Goal: Information Seeking & Learning: Learn about a topic

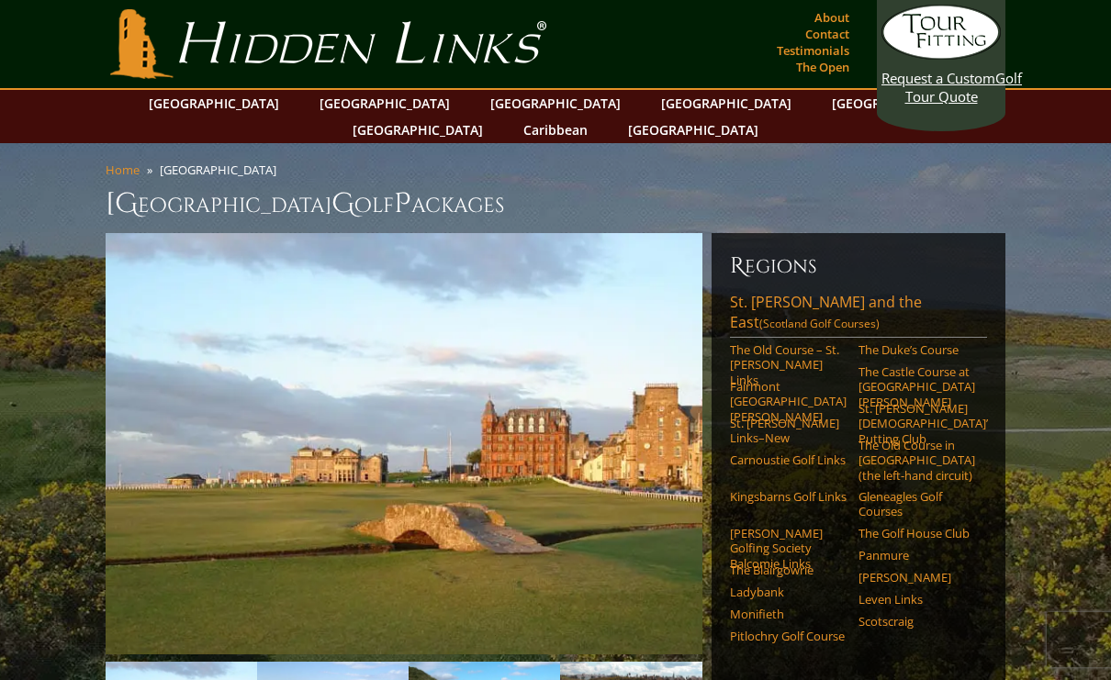
click at [915, 489] on link "Gleneagles Golf Courses" at bounding box center [917, 504] width 117 height 30
click at [803, 342] on link "The Old Course – St. [PERSON_NAME] Links" at bounding box center [788, 364] width 117 height 45
click at [768, 629] on link "Pitlochry Golf Course" at bounding box center [788, 636] width 117 height 15
click at [806, 453] on link "Carnoustie Golf Links" at bounding box center [788, 460] width 117 height 15
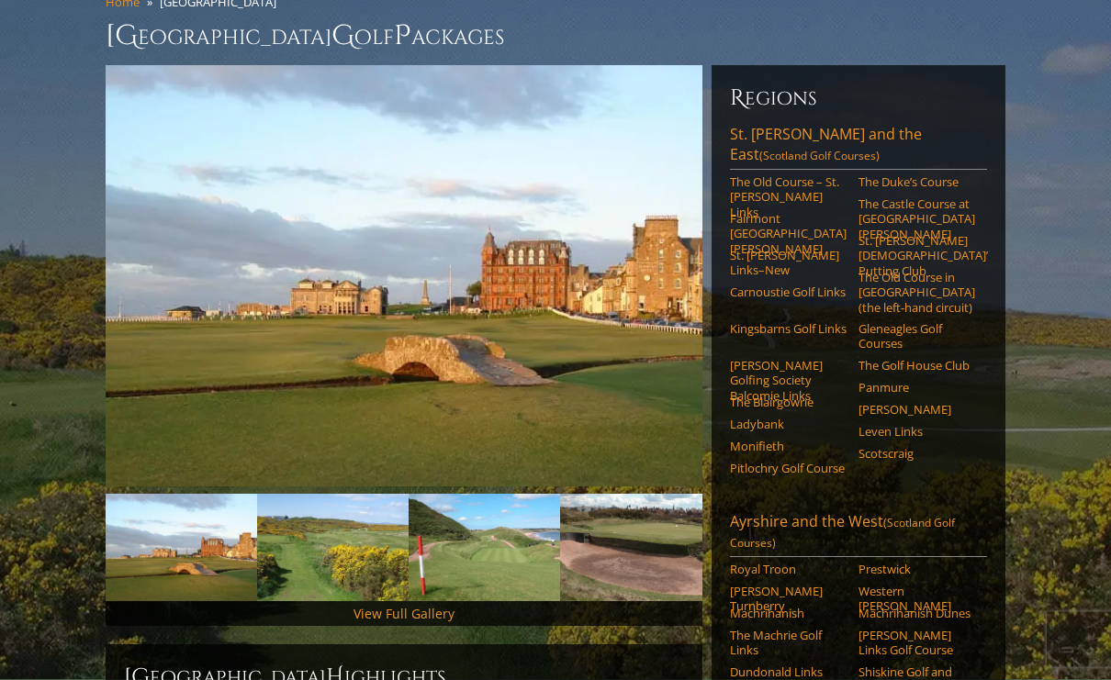
scroll to position [168, 0]
click at [792, 562] on link "Royal Troon" at bounding box center [788, 569] width 117 height 15
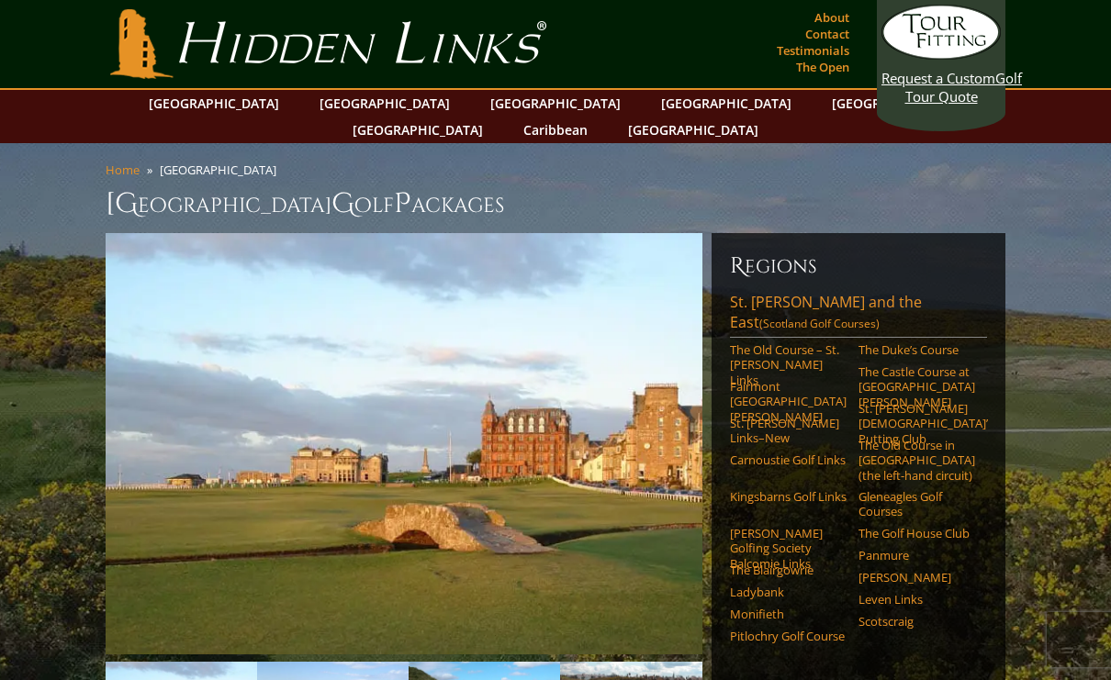
click at [790, 453] on link "Carnoustie Golf Links" at bounding box center [788, 460] width 117 height 15
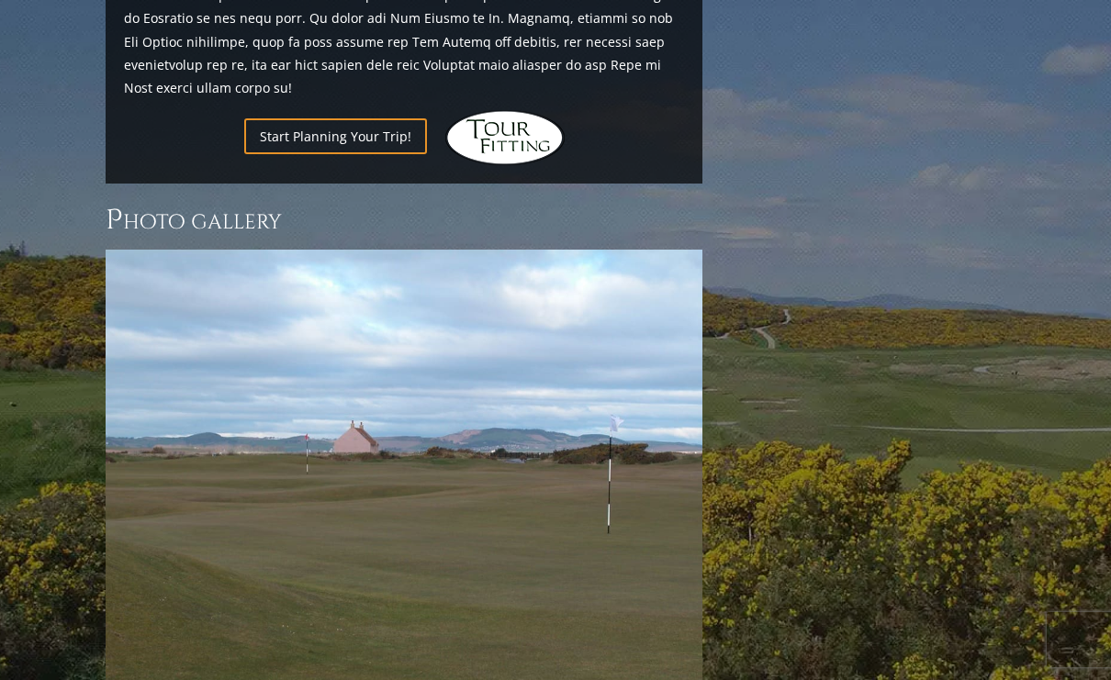
scroll to position [2387, 0]
